Goal: Find specific page/section: Find specific page/section

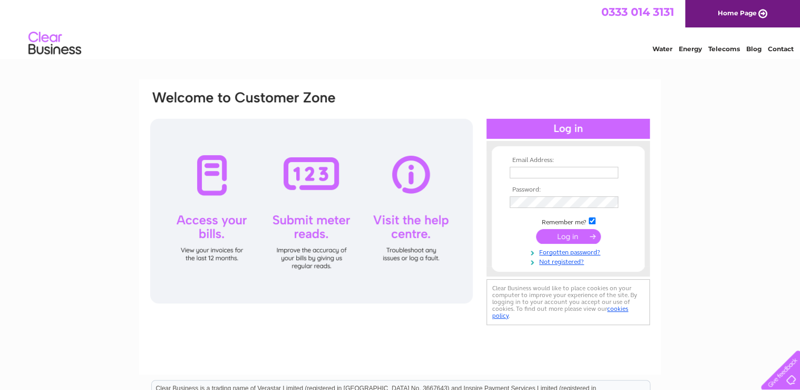
type input "jean@marinedieselservices.co.uk"
click at [582, 234] on input "submit" at bounding box center [568, 236] width 65 height 15
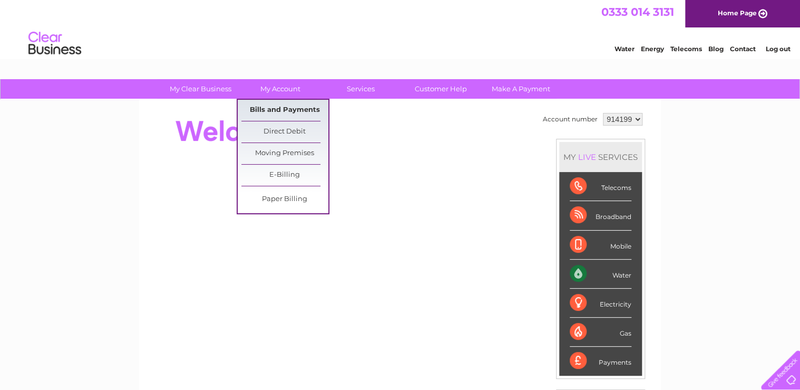
click at [282, 108] on link "Bills and Payments" at bounding box center [284, 110] width 87 height 21
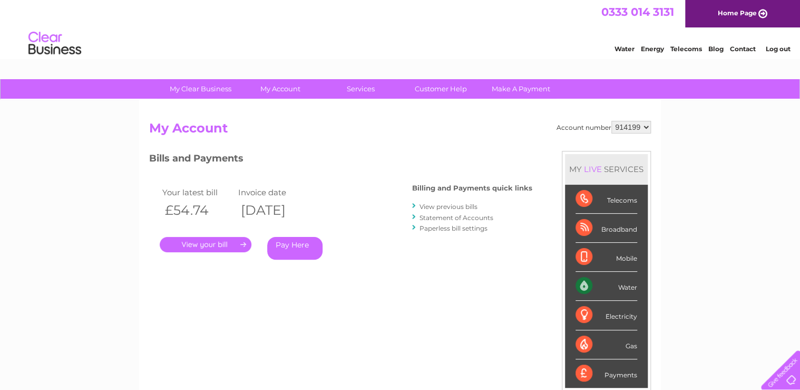
click at [214, 243] on link "." at bounding box center [206, 244] width 92 height 15
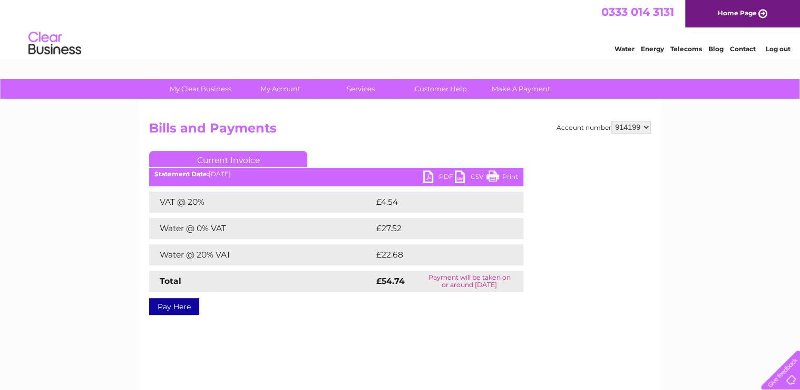
click at [444, 173] on link "PDF" at bounding box center [439, 177] width 32 height 15
